Goal: Task Accomplishment & Management: Manage account settings

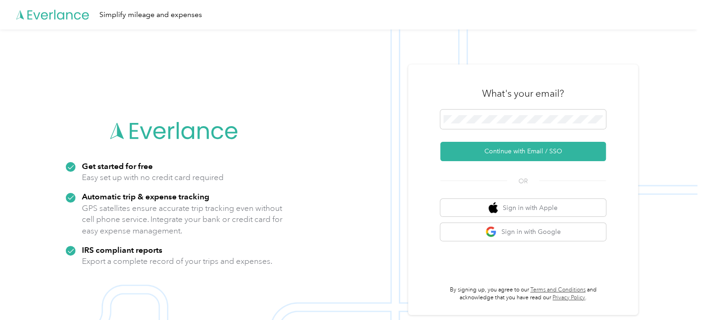
click at [519, 150] on button "Continue with Email / SSO" at bounding box center [523, 151] width 166 height 19
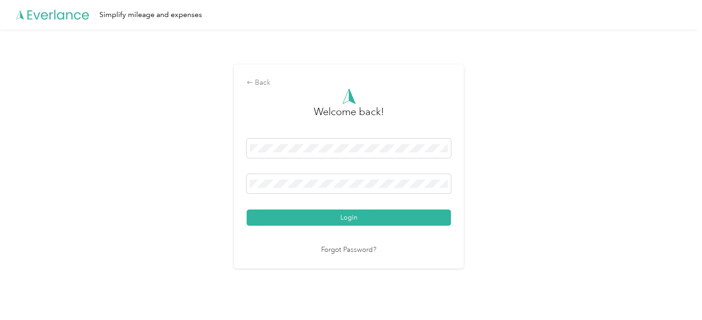
click at [277, 220] on button "Login" at bounding box center [349, 217] width 204 height 16
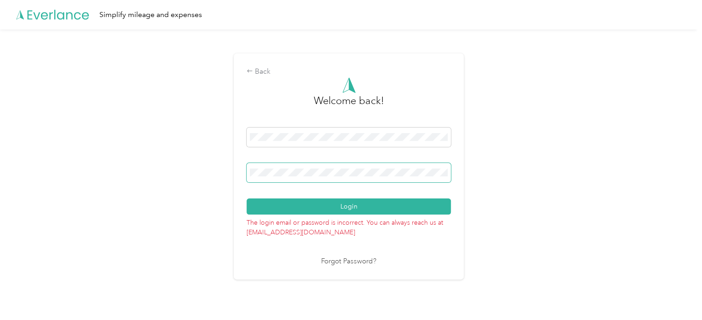
click at [208, 173] on div "Back Welcome back! Login The login email or password is incorrect. You can alwa…" at bounding box center [348, 170] width 697 height 282
click at [247, 198] on button "Login" at bounding box center [349, 206] width 204 height 16
drag, startPoint x: 301, startPoint y: 167, endPoint x: 205, endPoint y: 166, distance: 95.7
click at [205, 165] on div "Back Welcome back! Login The login email or password is incorrect. You can alwa…" at bounding box center [348, 170] width 697 height 282
click at [166, 169] on div "Back Welcome back! Login The login email or password is incorrect. You can alwa…" at bounding box center [348, 170] width 697 height 282
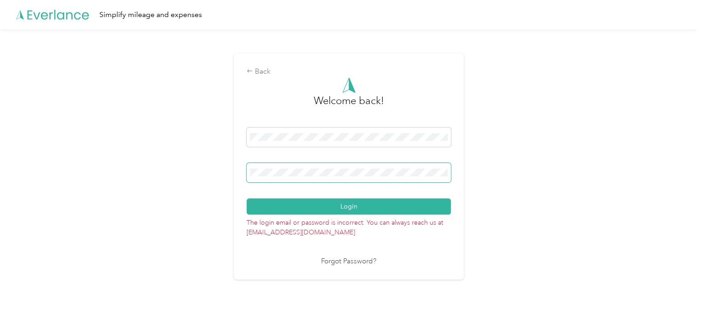
click at [247, 198] on button "Login" at bounding box center [349, 206] width 204 height 16
click at [359, 261] on link "Forgot Password?" at bounding box center [348, 261] width 55 height 11
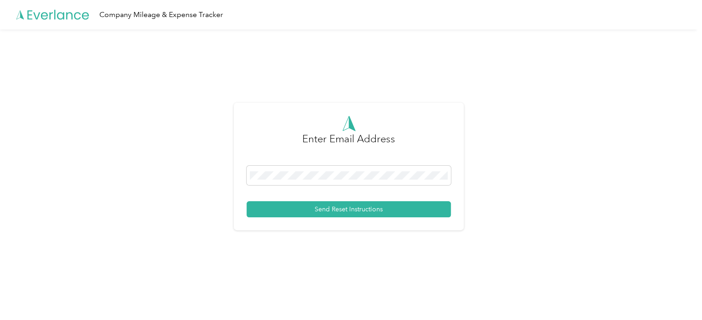
click at [335, 209] on button "Send Reset Instructions" at bounding box center [349, 209] width 204 height 16
